Goal: Feedback & Contribution: Leave review/rating

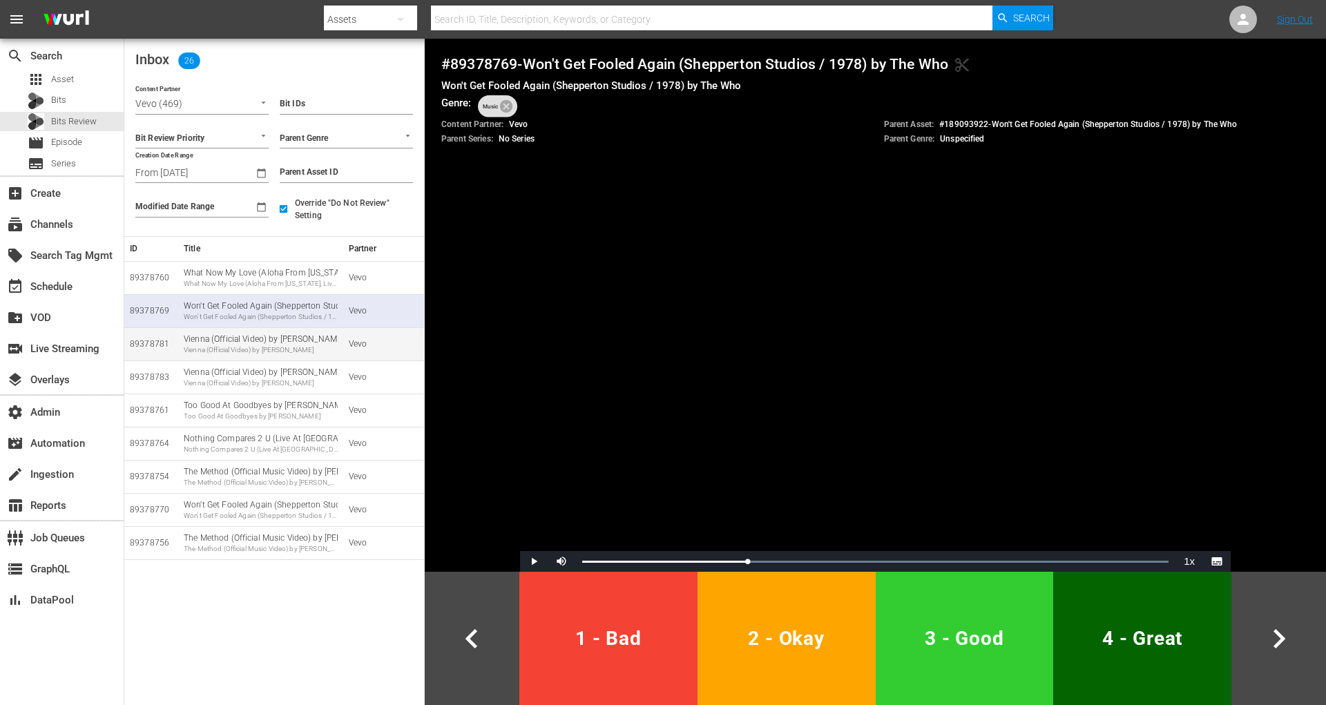
click at [253, 352] on div "Vienna (Official Video) by Billy Joel" at bounding box center [261, 350] width 154 height 10
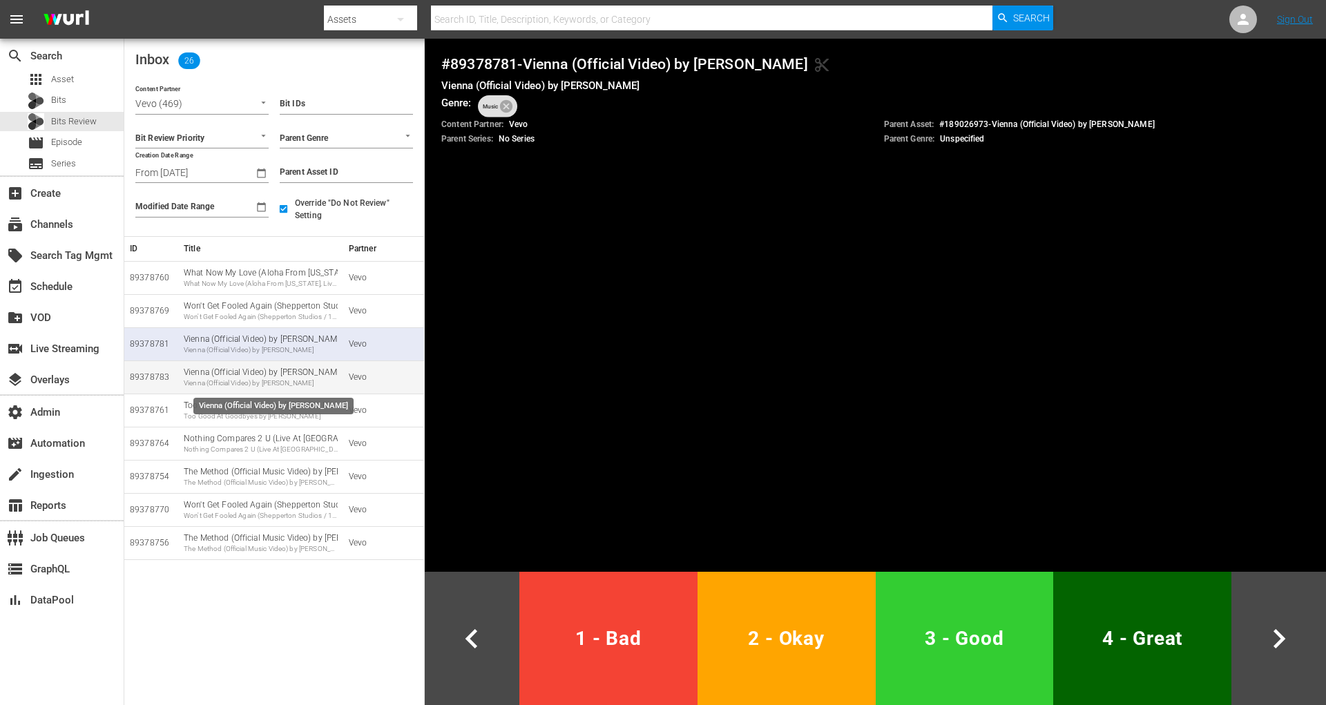
click at [236, 379] on div "Vienna (Official Video) by Billy Joel" at bounding box center [261, 383] width 154 height 10
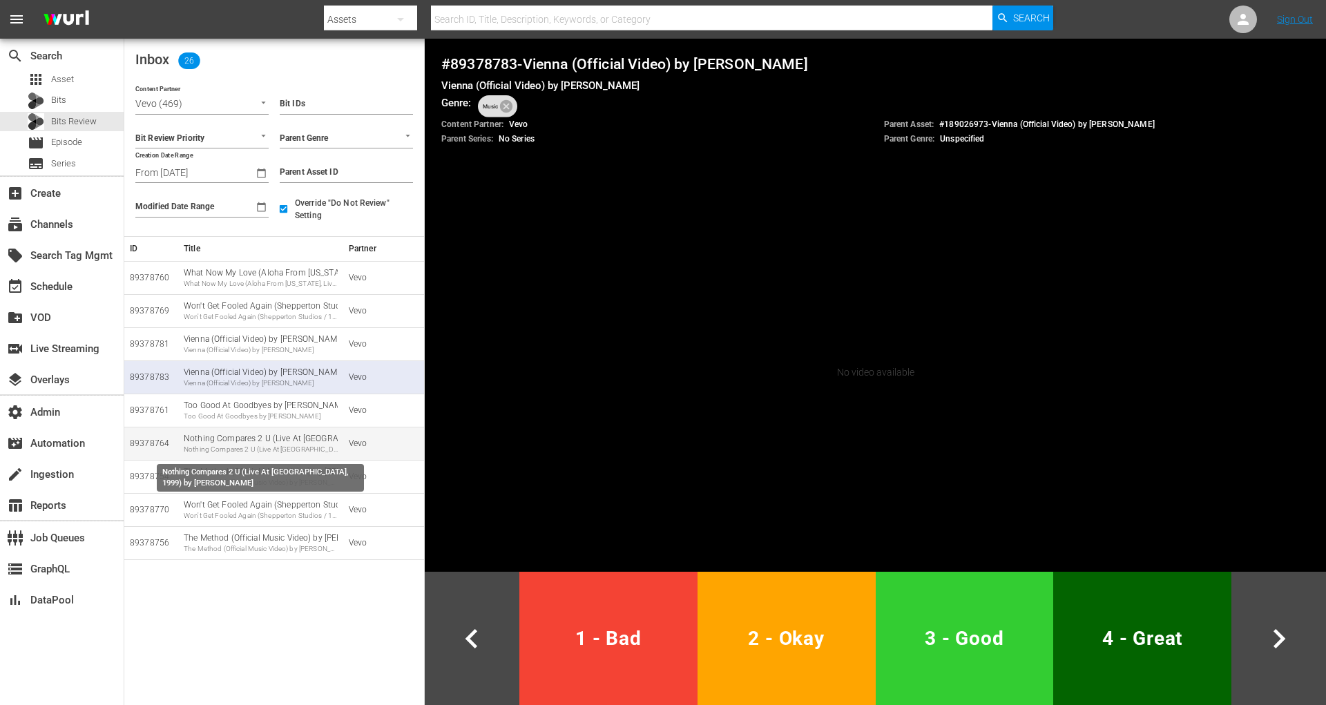
click at [226, 442] on div "Nothing Compares 2 U (Live At Paisley Park, 1999) by Prince Nothing Compares 2 …" at bounding box center [261, 443] width 154 height 21
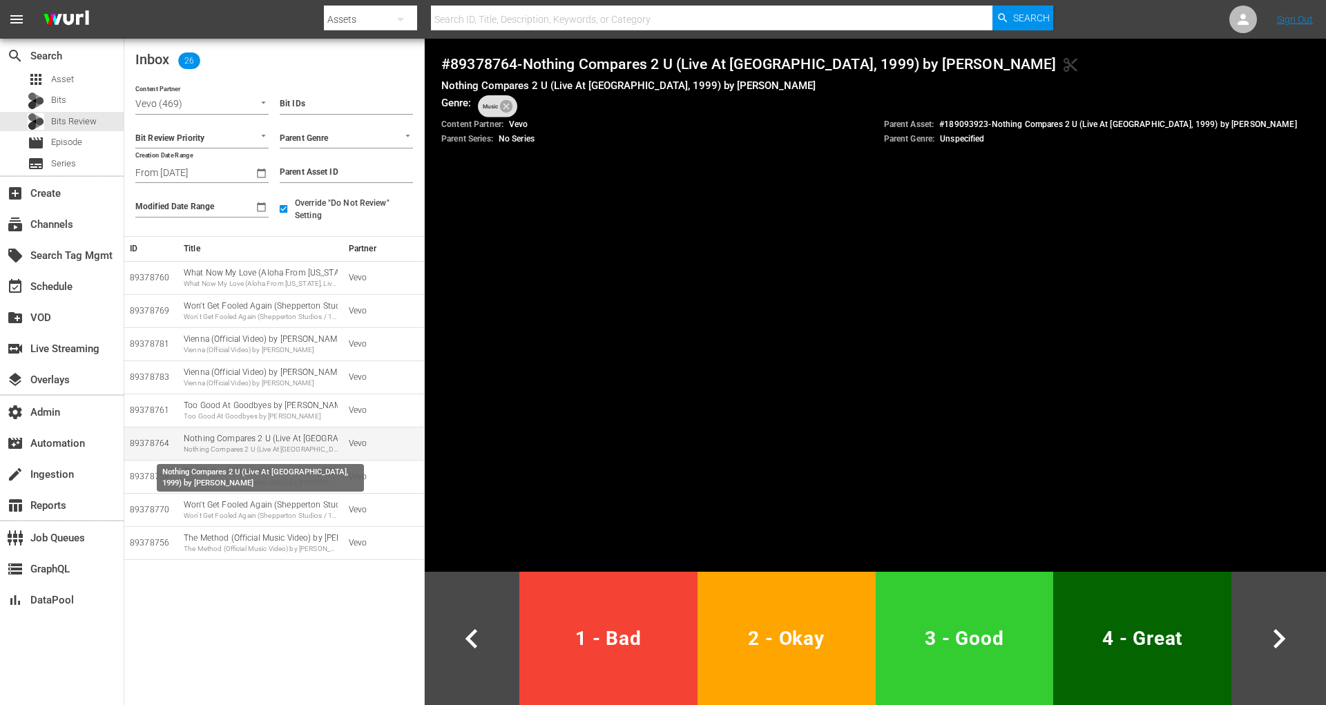
click at [240, 440] on div "Nothing Compares 2 U (Live At Paisley Park, 1999) by Prince Nothing Compares 2 …" at bounding box center [261, 443] width 154 height 21
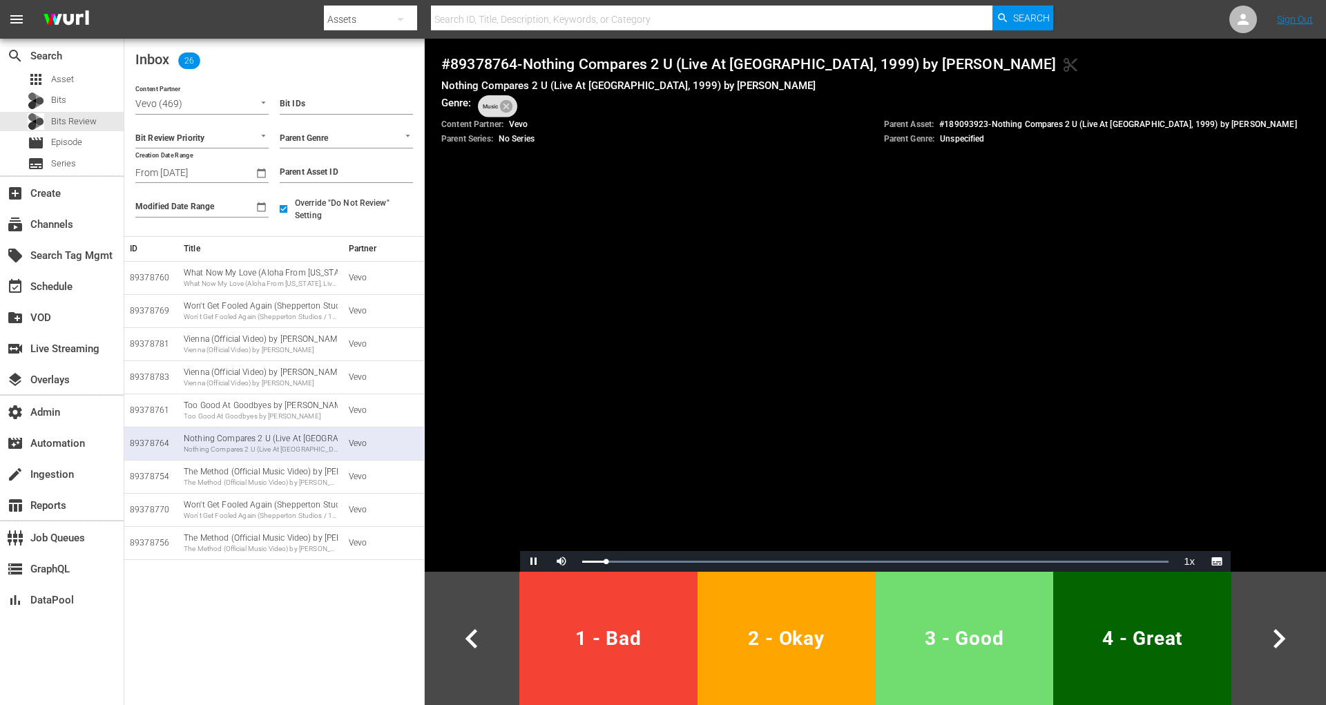
click at [959, 622] on span "3 - Good" at bounding box center [964, 639] width 167 height 34
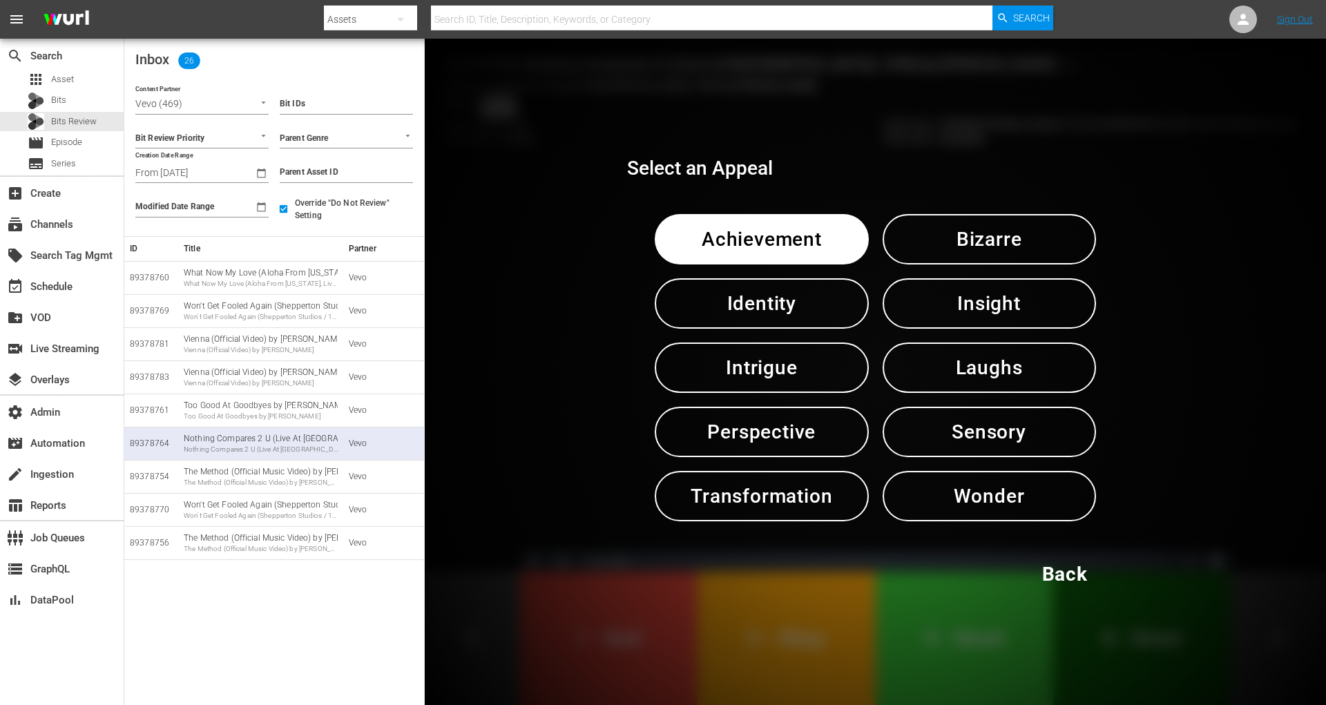
click at [980, 432] on span "Sensory" at bounding box center [989, 432] width 142 height 34
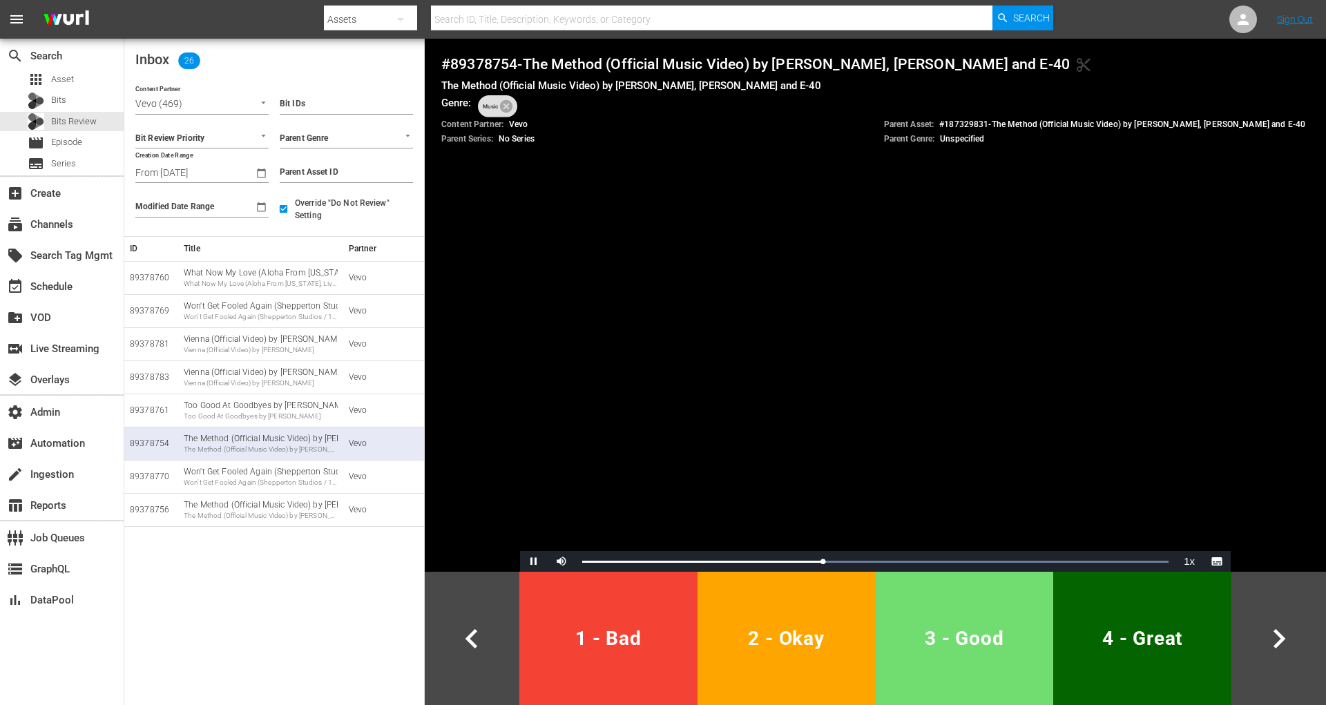
click at [970, 650] on span "3 - Good" at bounding box center [964, 639] width 167 height 34
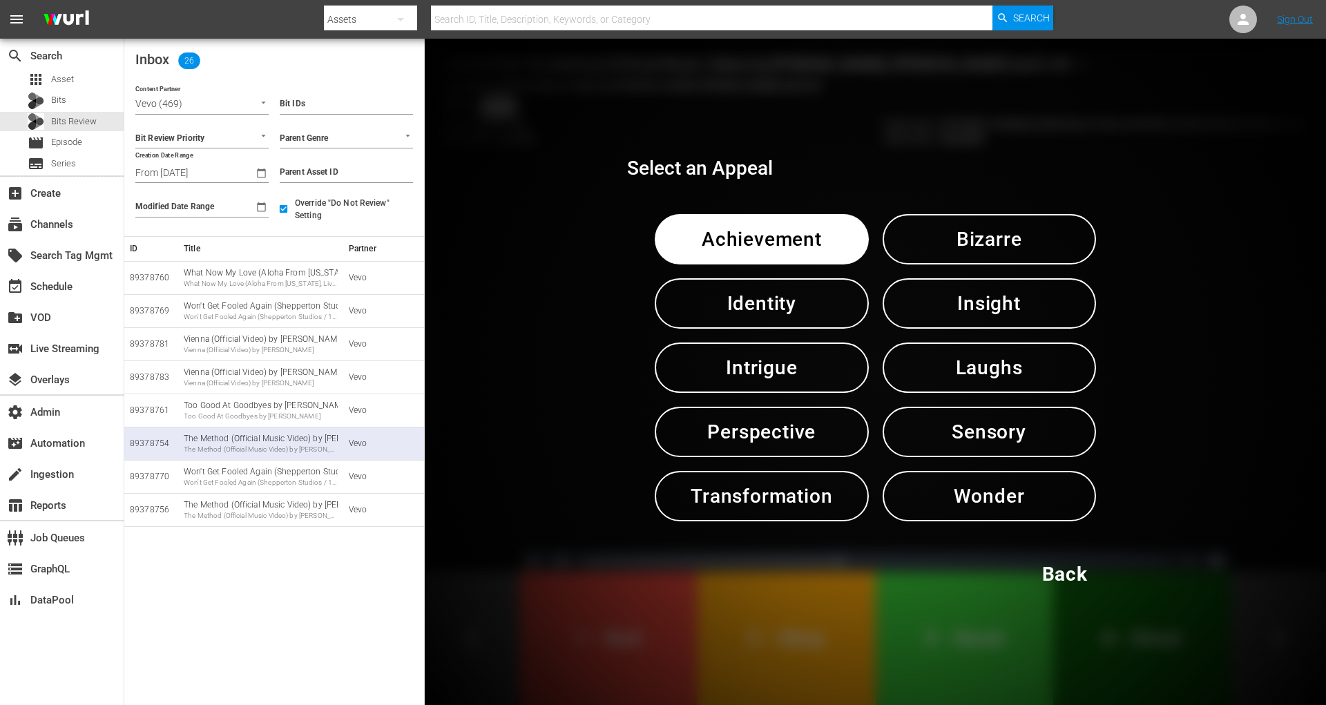
click at [1028, 435] on span "Sensory" at bounding box center [989, 432] width 142 height 34
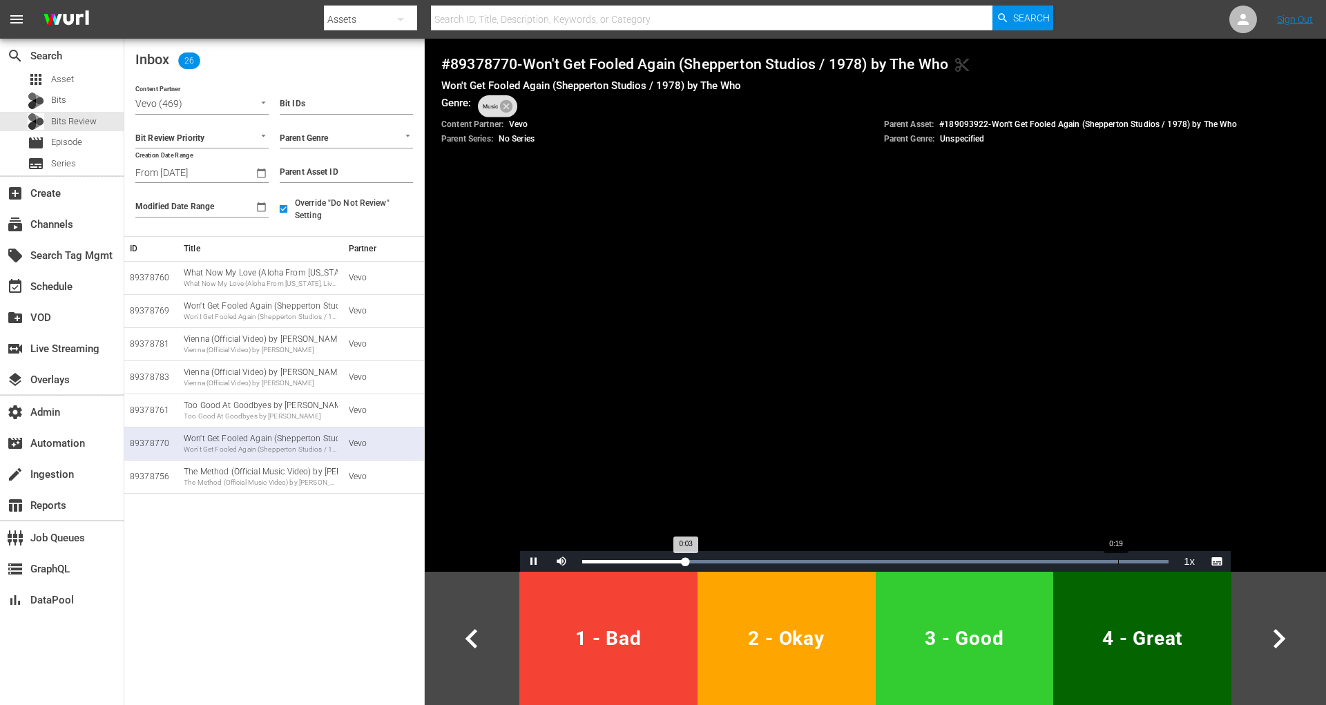
click at [1111, 557] on div "Loaded : 100.00% 0:19 0:03" at bounding box center [875, 561] width 600 height 21
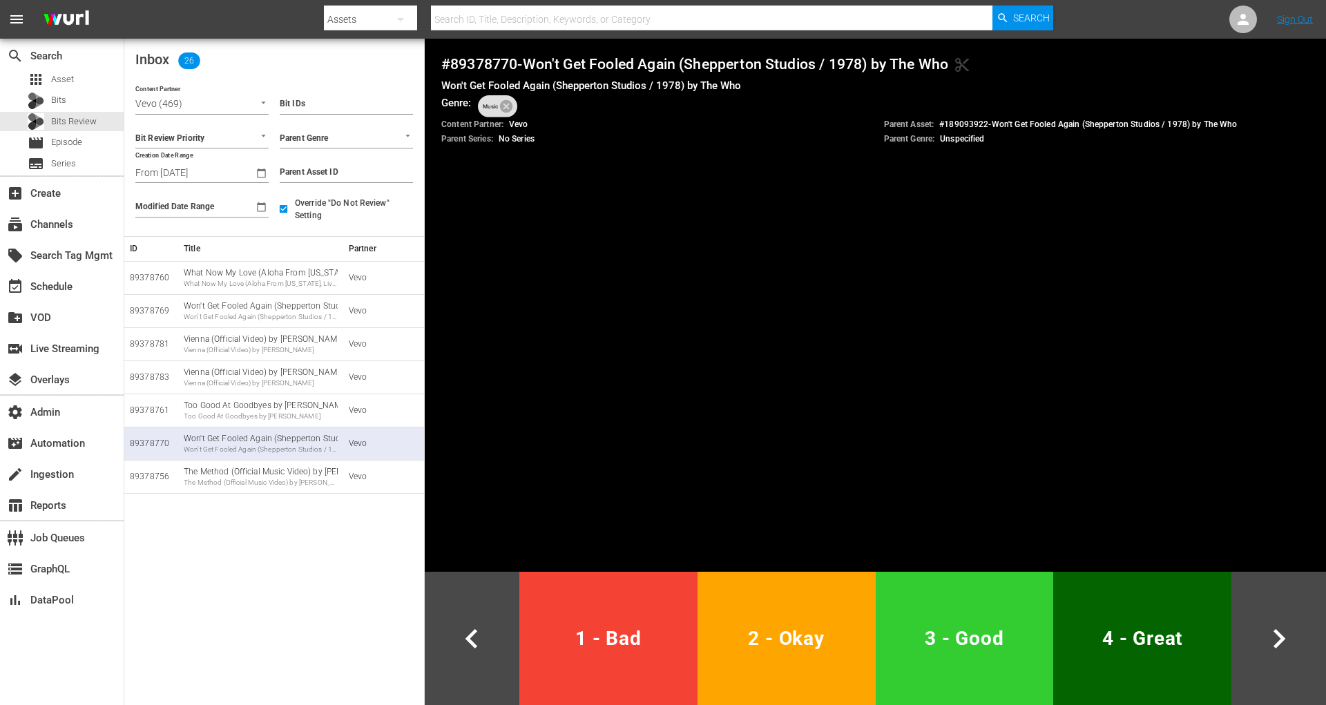
click at [842, 660] on button "2 - Okay" at bounding box center [786, 638] width 178 height 133
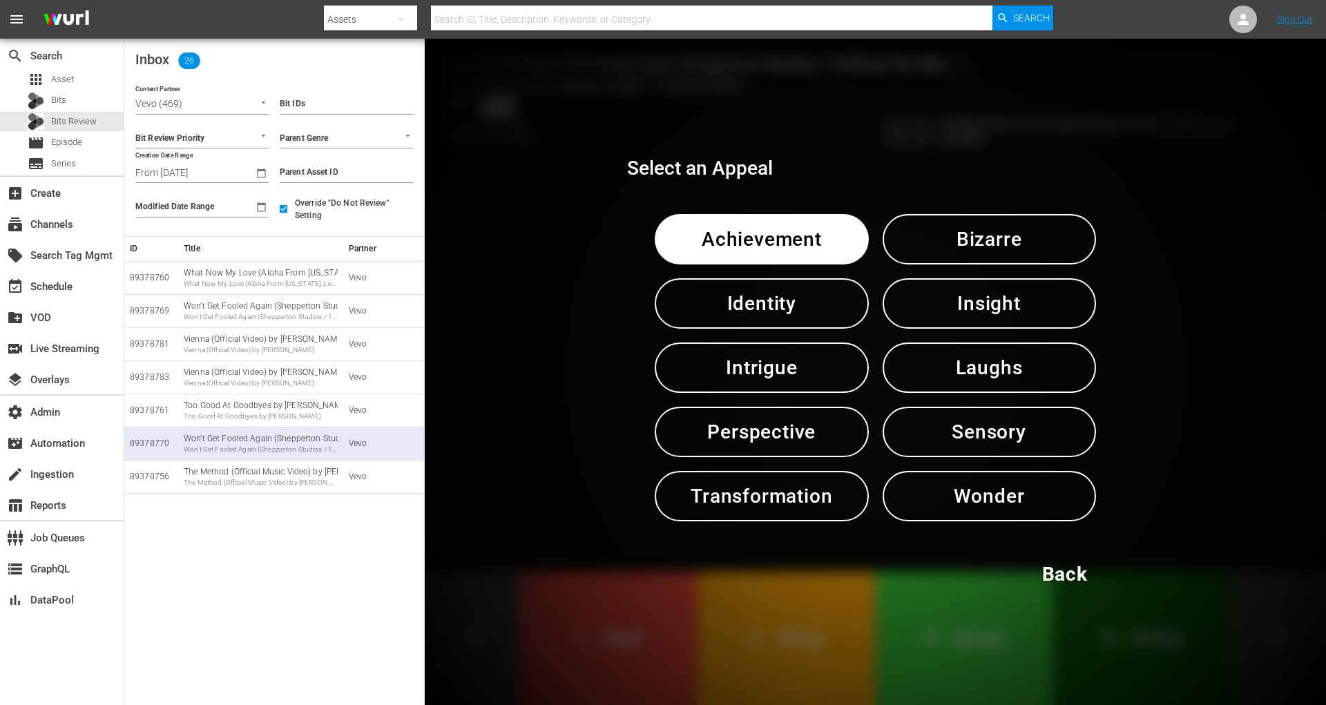
click at [1061, 570] on span "Back" at bounding box center [1065, 574] width 46 height 34
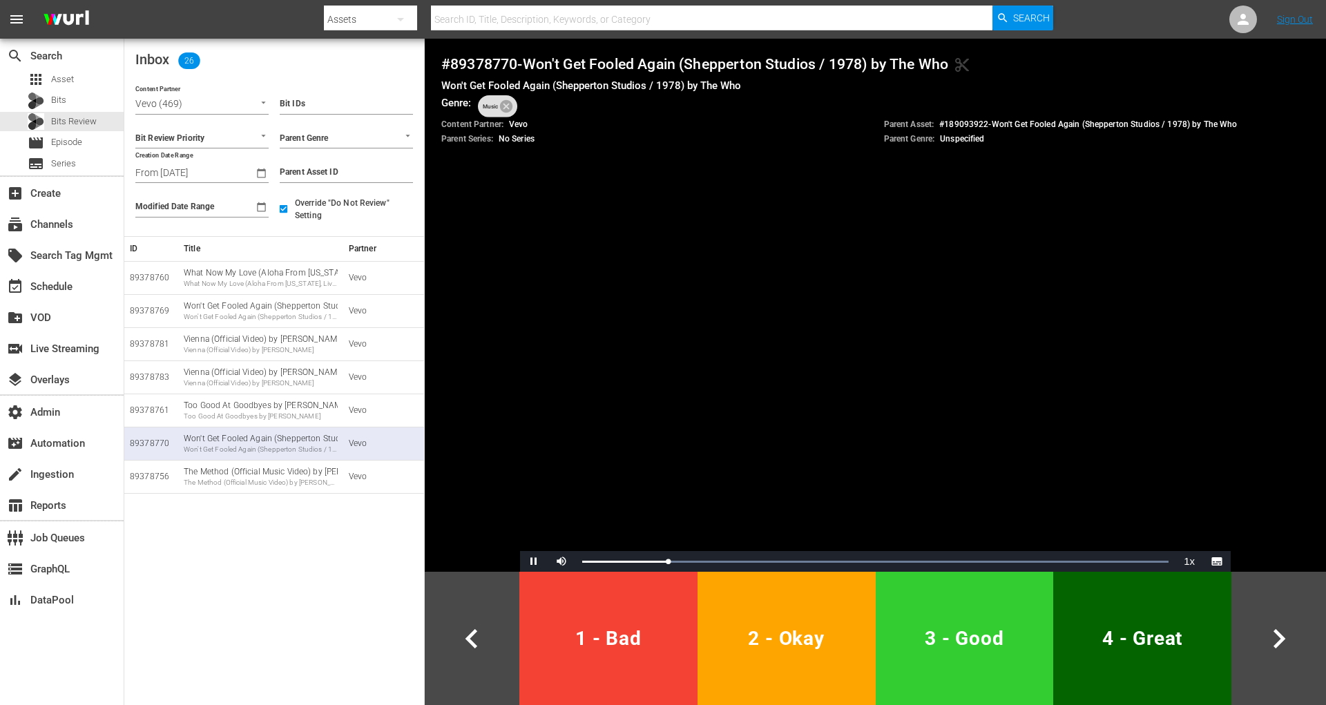
click at [965, 626] on span "3 - Good" at bounding box center [964, 639] width 167 height 34
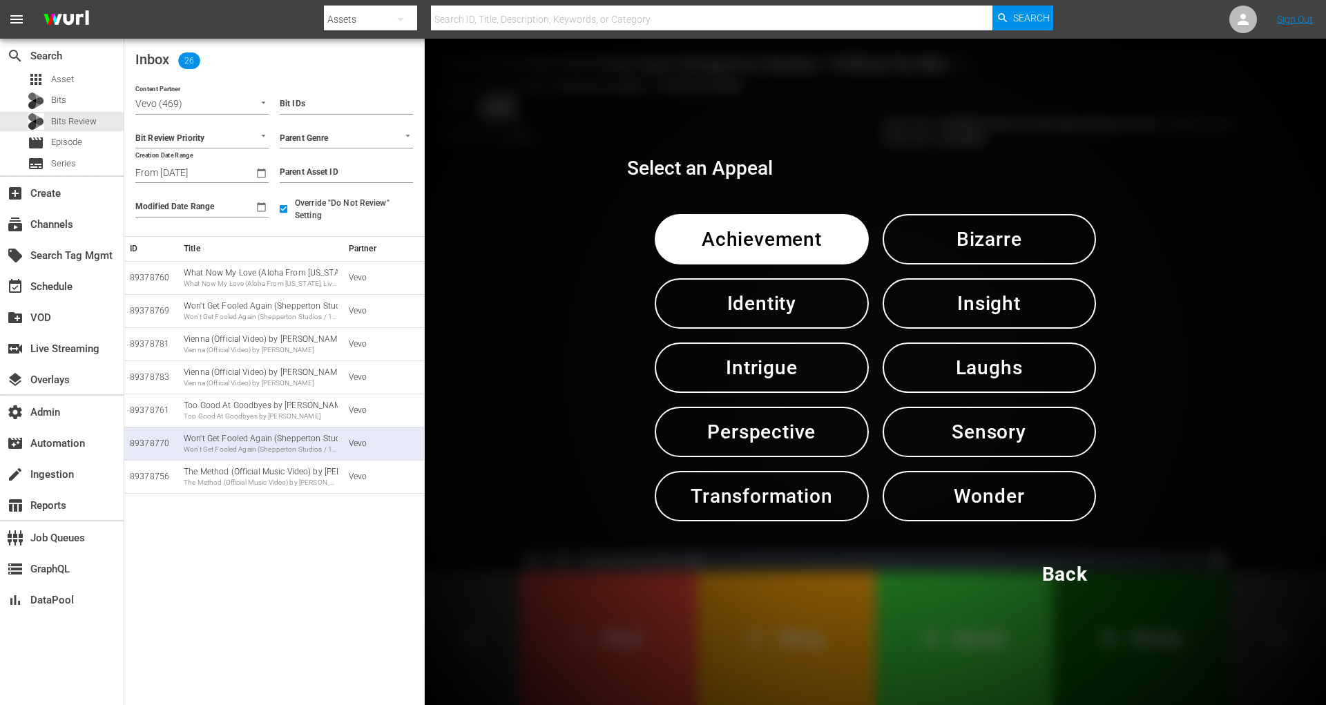
click at [970, 430] on span "Sensory" at bounding box center [989, 432] width 142 height 34
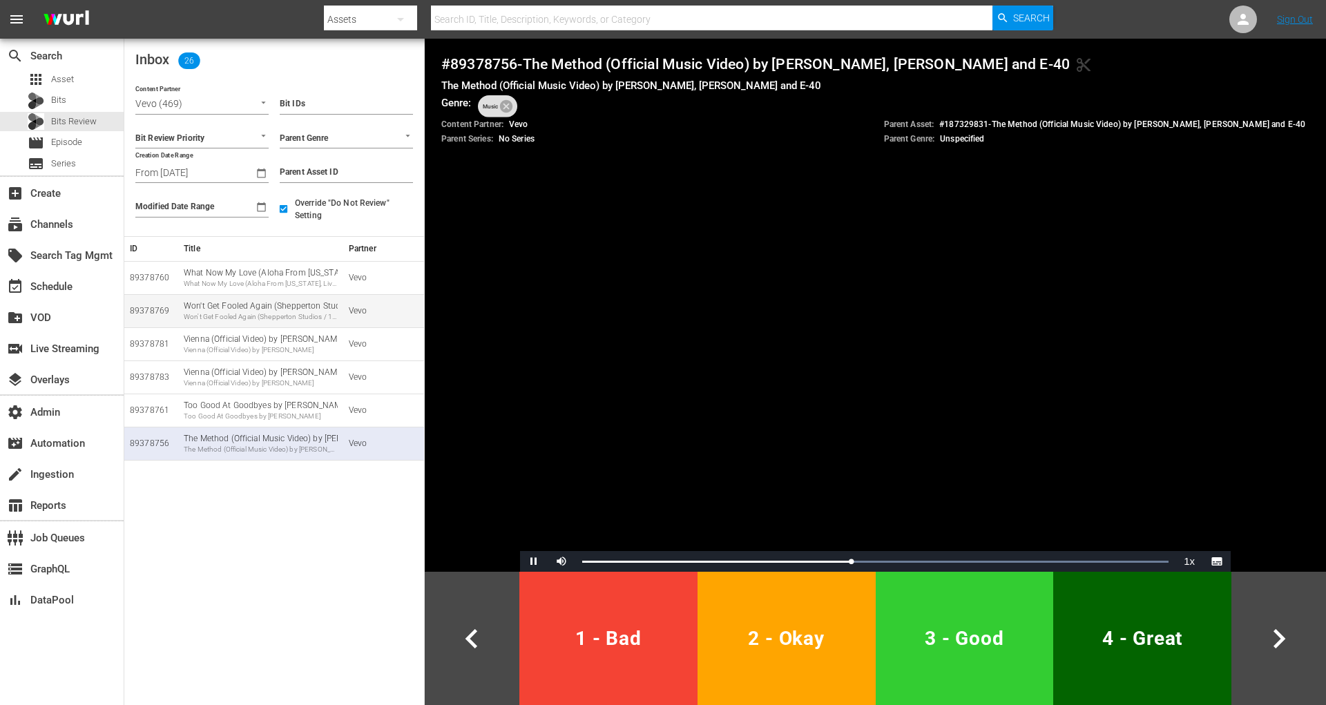
click at [295, 316] on div "Won't Get Fooled Again (Shepperton Studios / 1978) by The Who" at bounding box center [261, 317] width 154 height 10
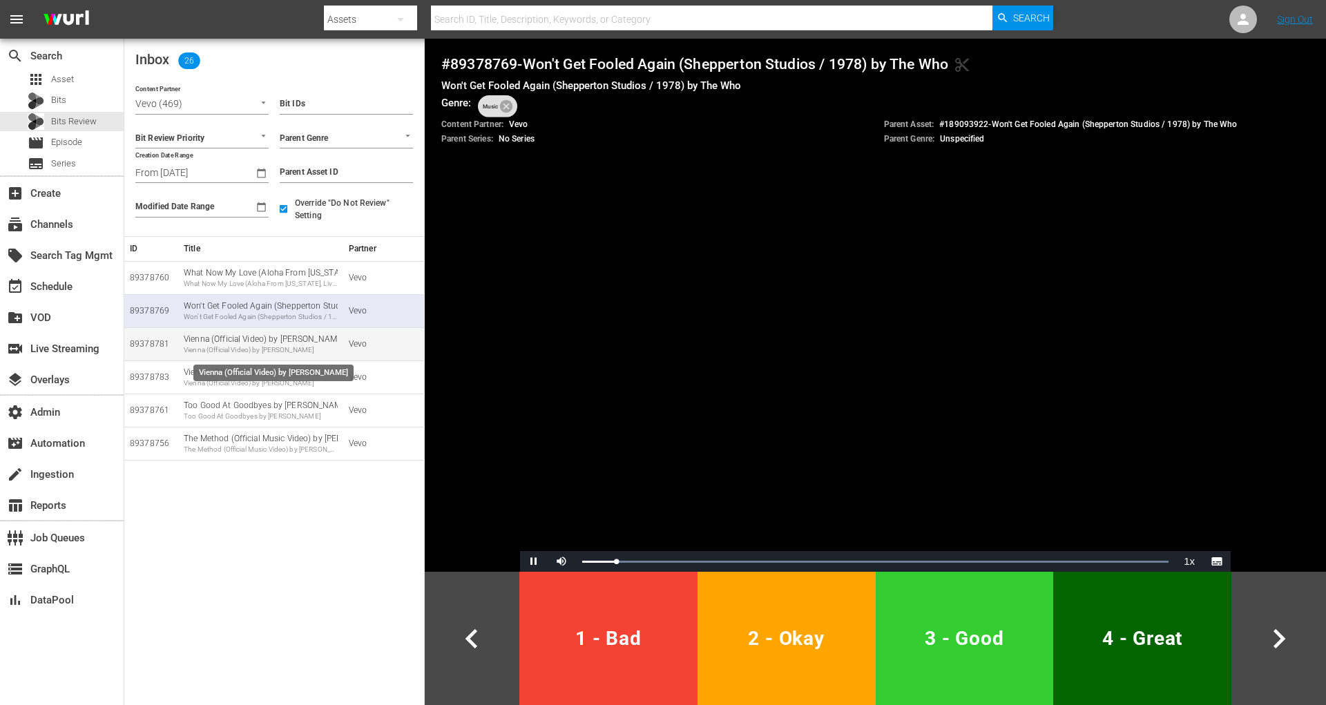
click at [253, 349] on div "Vienna (Official Video) by Billy Joel" at bounding box center [261, 350] width 154 height 10
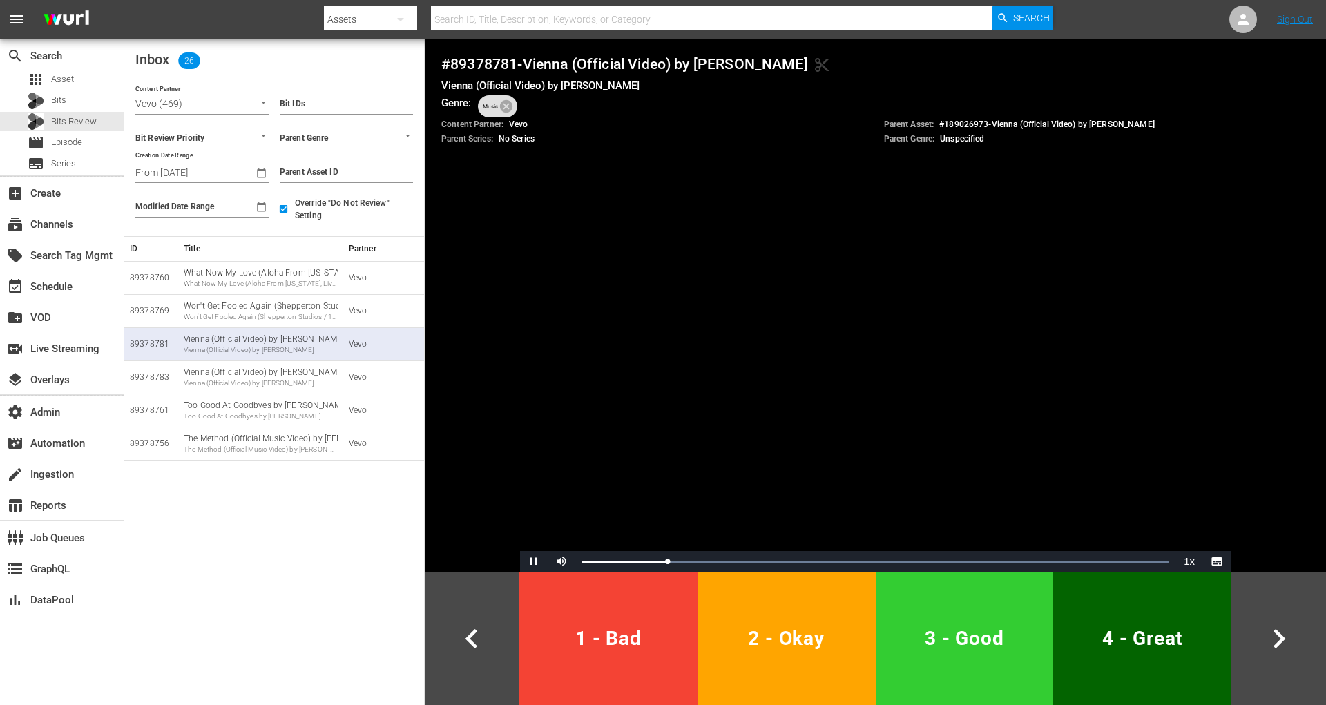
click at [829, 666] on button "2 - Okay" at bounding box center [786, 638] width 178 height 133
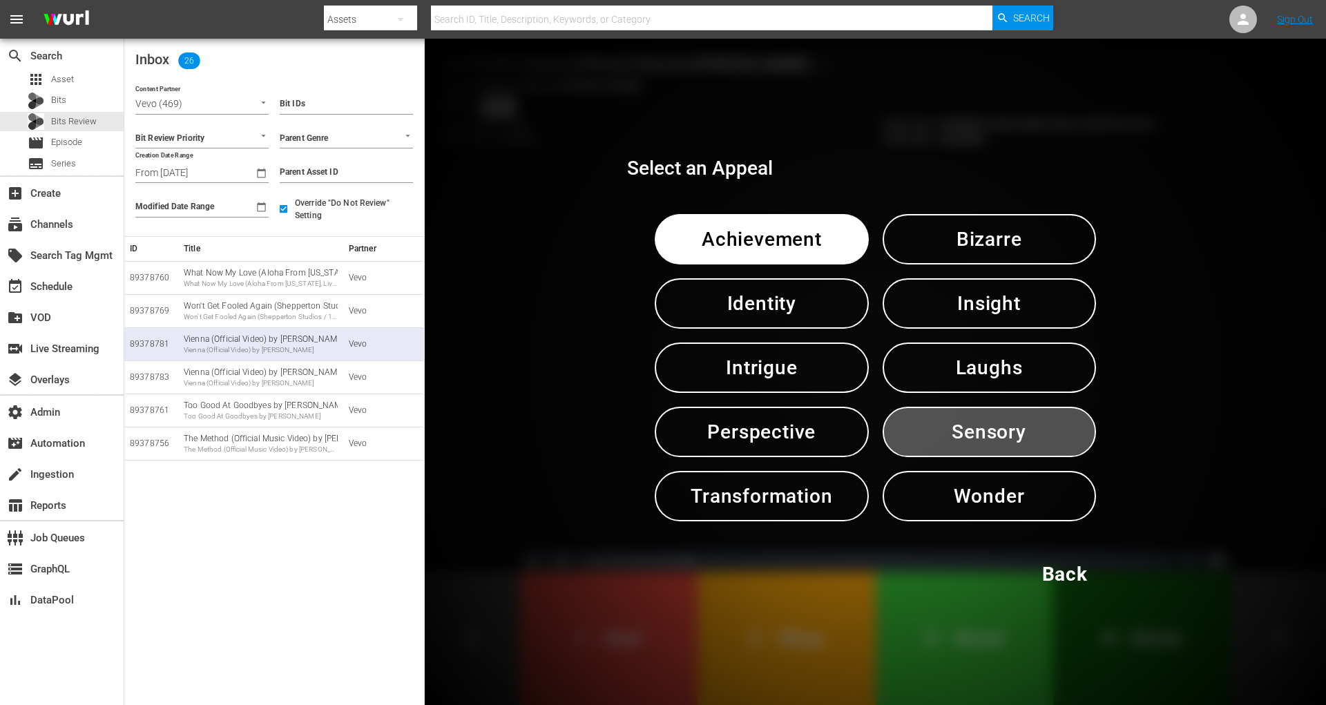
click at [1058, 432] on span "Sensory" at bounding box center [989, 432] width 142 height 34
